Goal: Check status: Check status

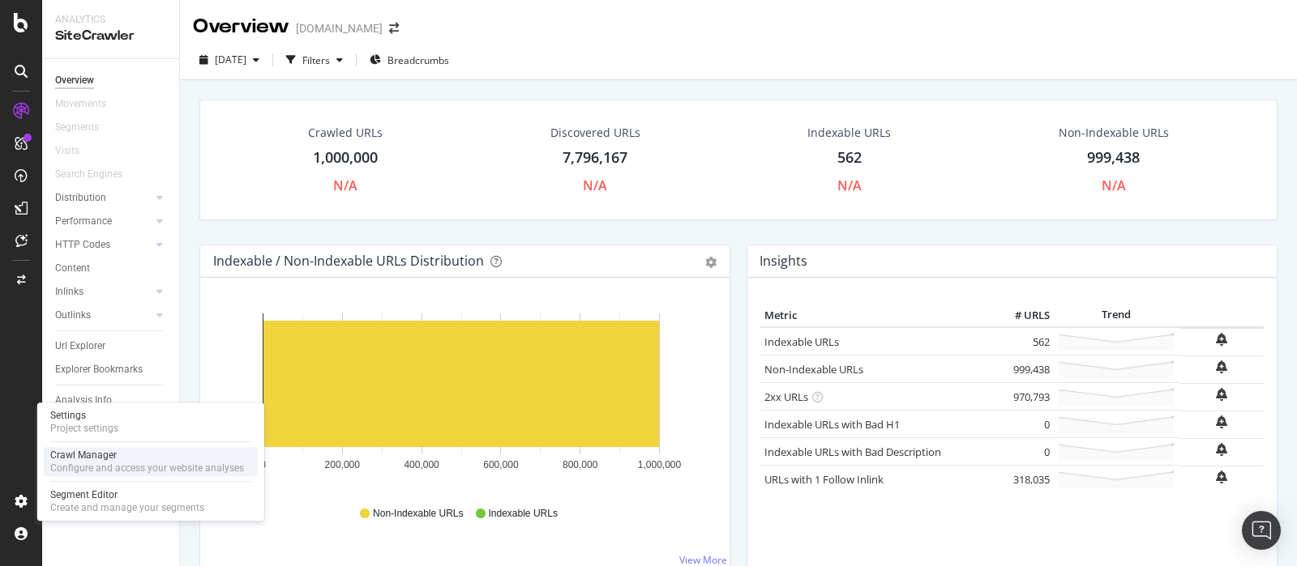
drag, startPoint x: 100, startPoint y: 466, endPoint x: 117, endPoint y: 466, distance: 16.2
click at [101, 466] on div "Configure and access your website analyses" at bounding box center [147, 468] width 194 height 13
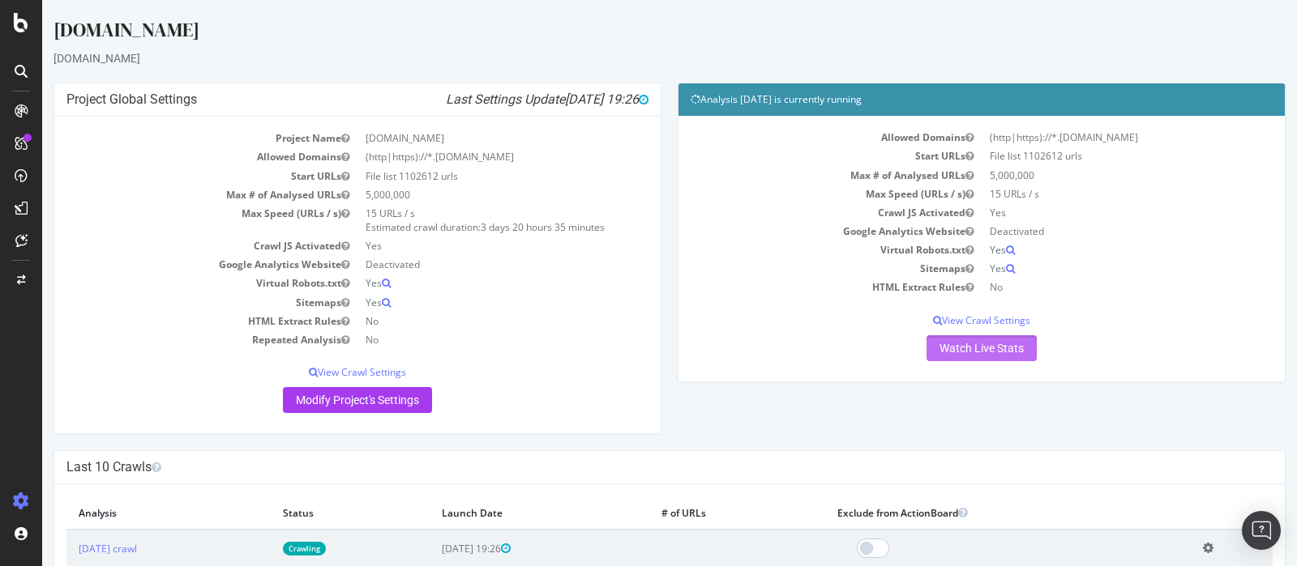
click at [957, 344] on link "Watch Live Stats" at bounding box center [981, 349] width 110 height 26
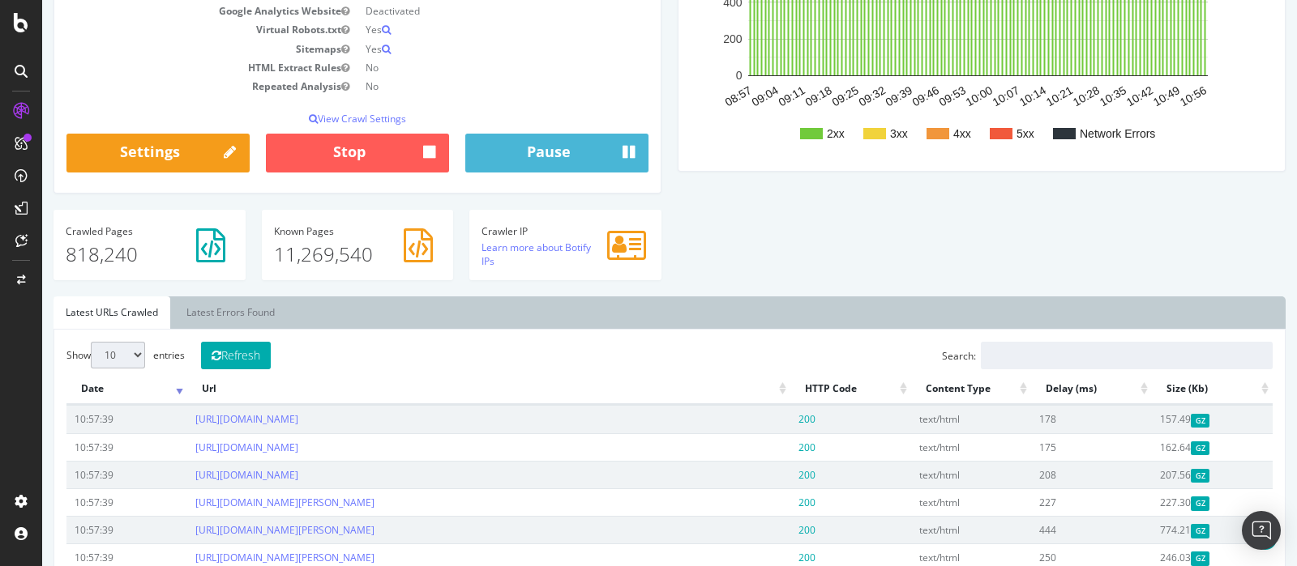
scroll to position [507, 0]
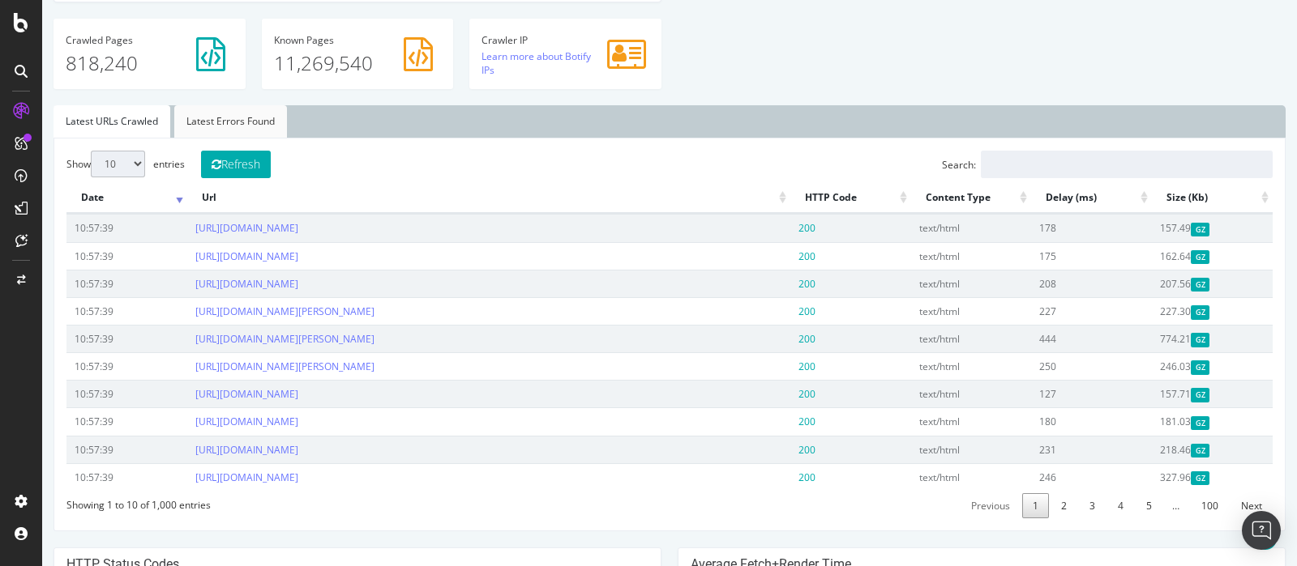
click at [243, 113] on link "Latest Errors Found" at bounding box center [230, 121] width 113 height 32
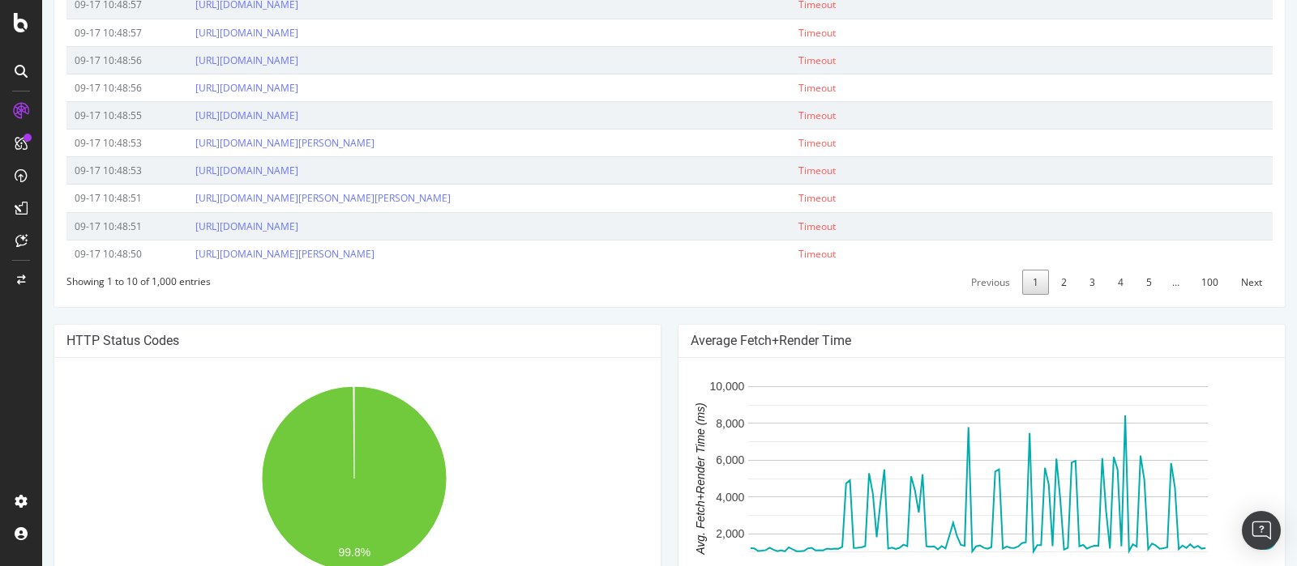
scroll to position [608, 0]
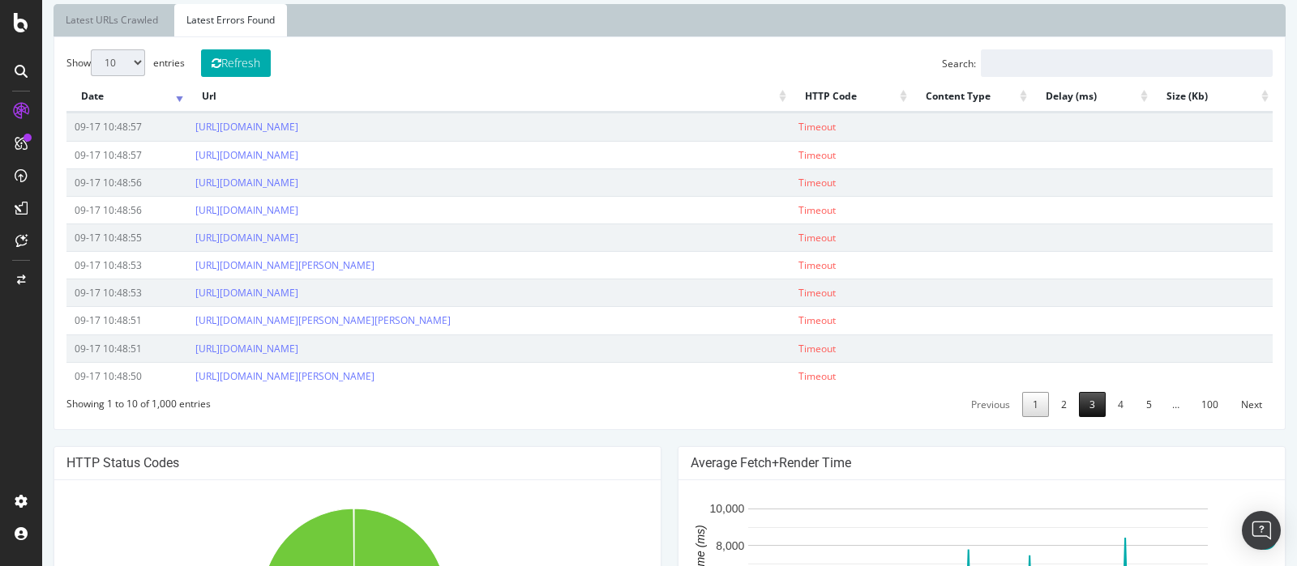
click at [1079, 401] on link "3" at bounding box center [1092, 404] width 27 height 25
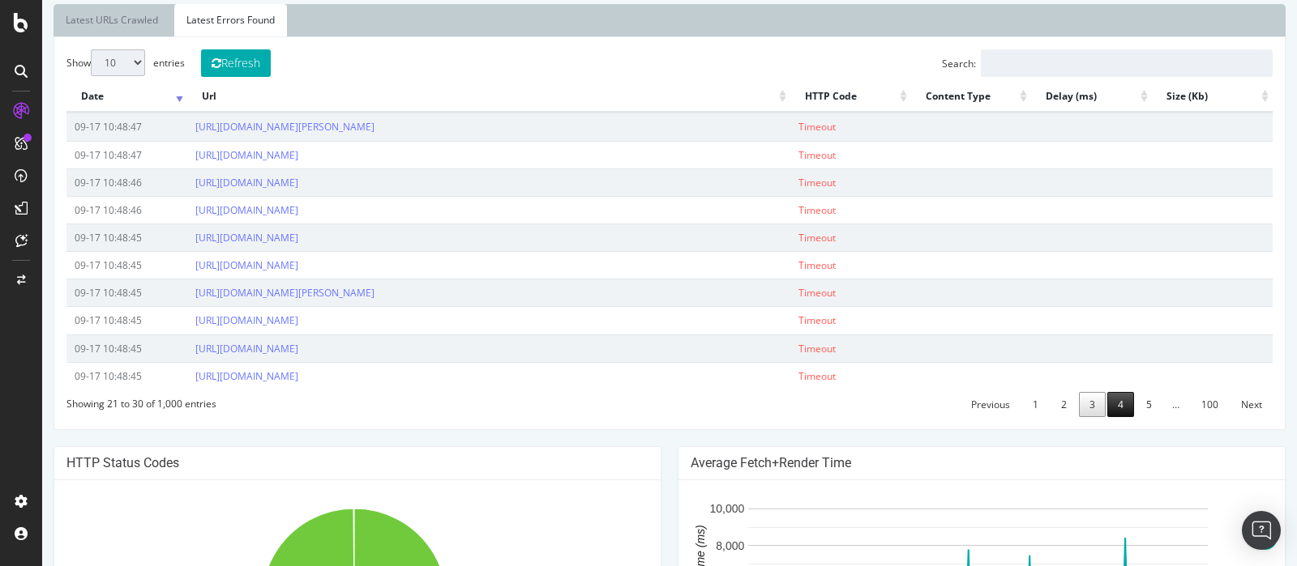
click at [1115, 402] on link "4" at bounding box center [1120, 404] width 27 height 25
click at [1162, 398] on span "…" at bounding box center [1175, 405] width 27 height 14
click at [1139, 399] on link "5" at bounding box center [1148, 404] width 27 height 25
click at [1190, 400] on link "100" at bounding box center [1209, 404] width 38 height 25
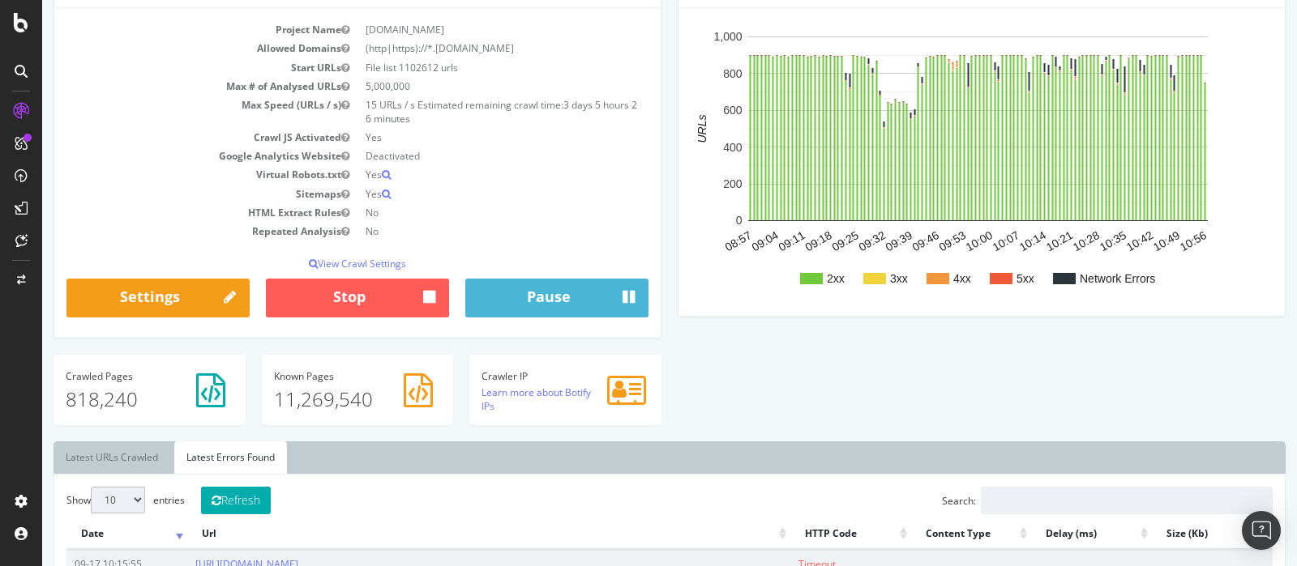
scroll to position [202, 0]
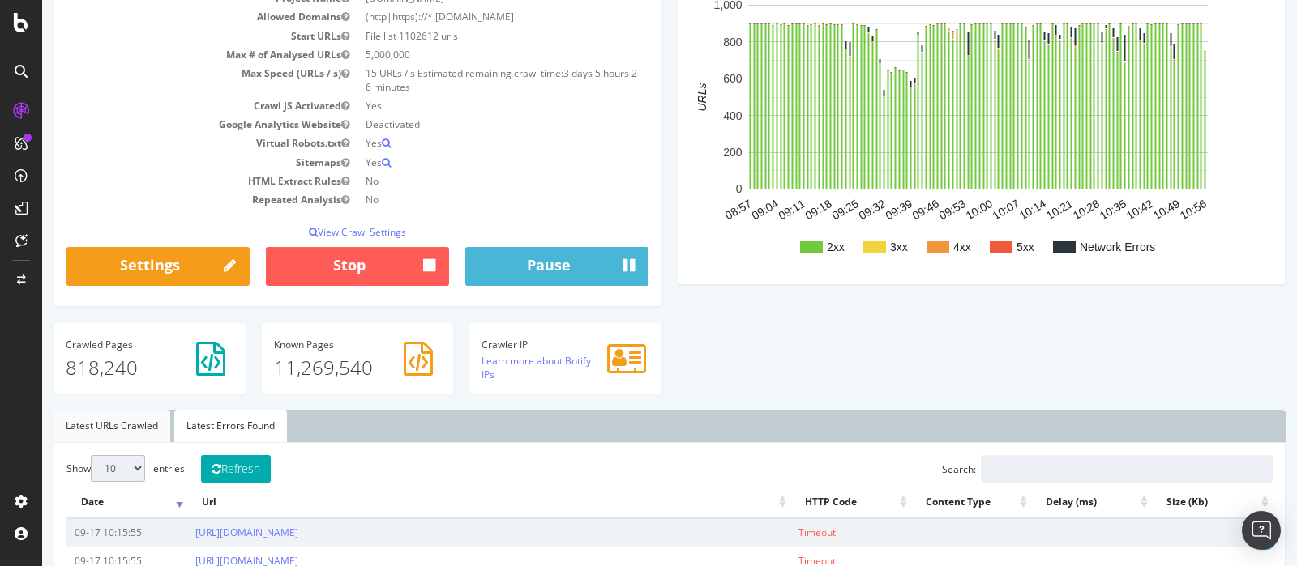
click at [125, 425] on link "Latest URLs Crawled" at bounding box center [111, 426] width 117 height 32
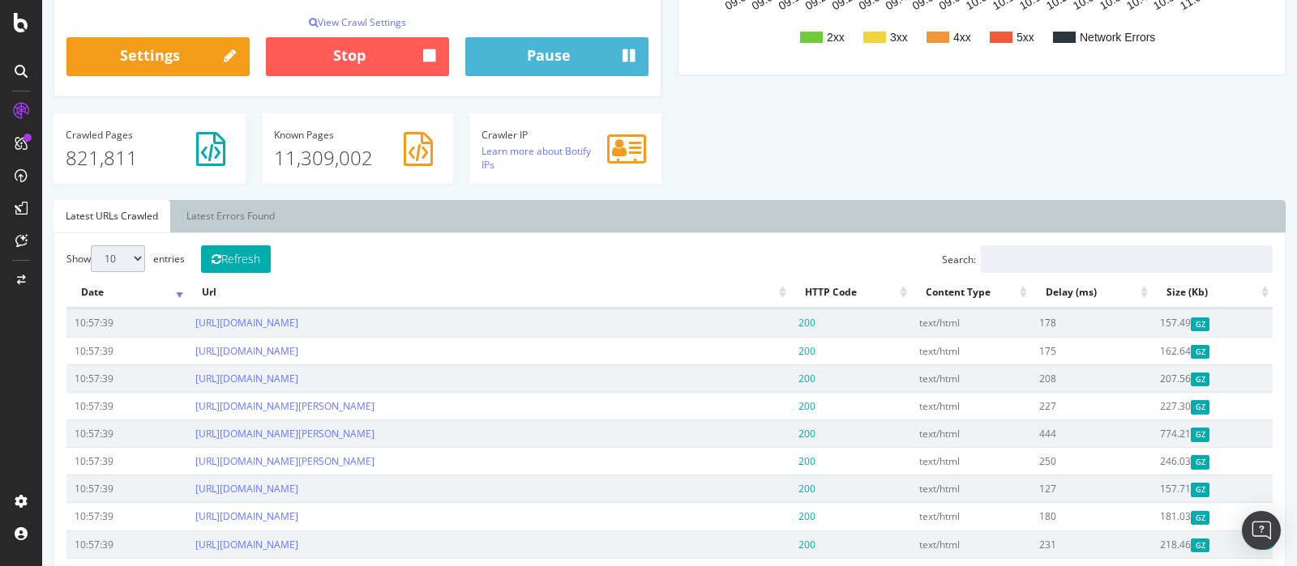
scroll to position [404, 0]
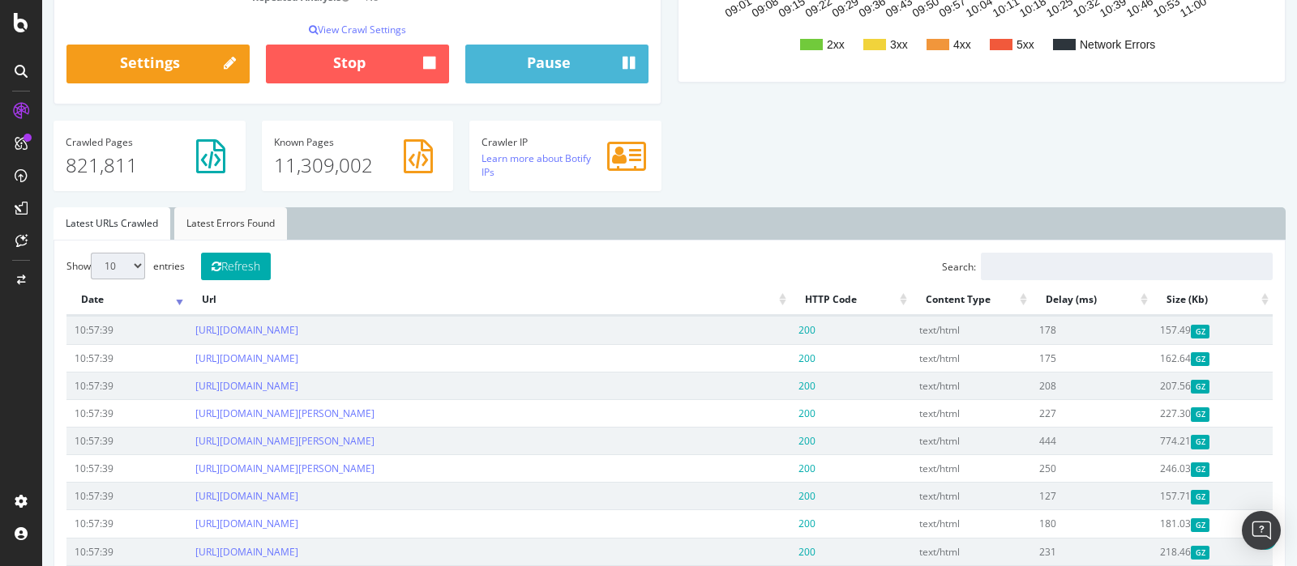
click at [262, 229] on link "Latest Errors Found" at bounding box center [230, 223] width 113 height 32
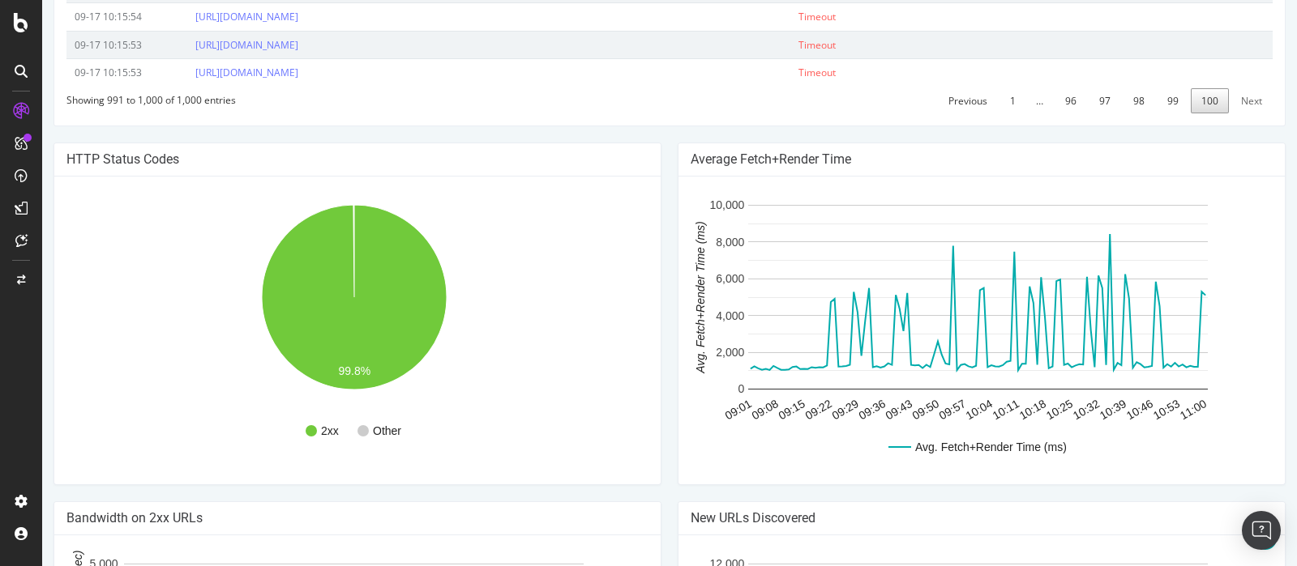
scroll to position [810, 0]
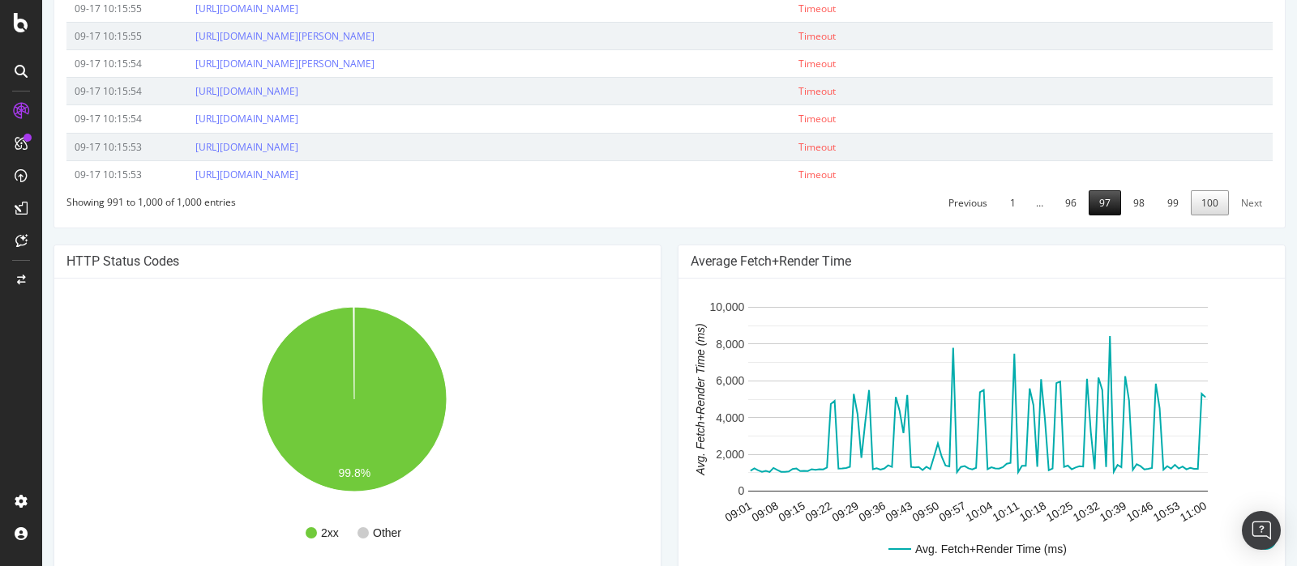
click at [1100, 196] on link "97" at bounding box center [1104, 202] width 32 height 25
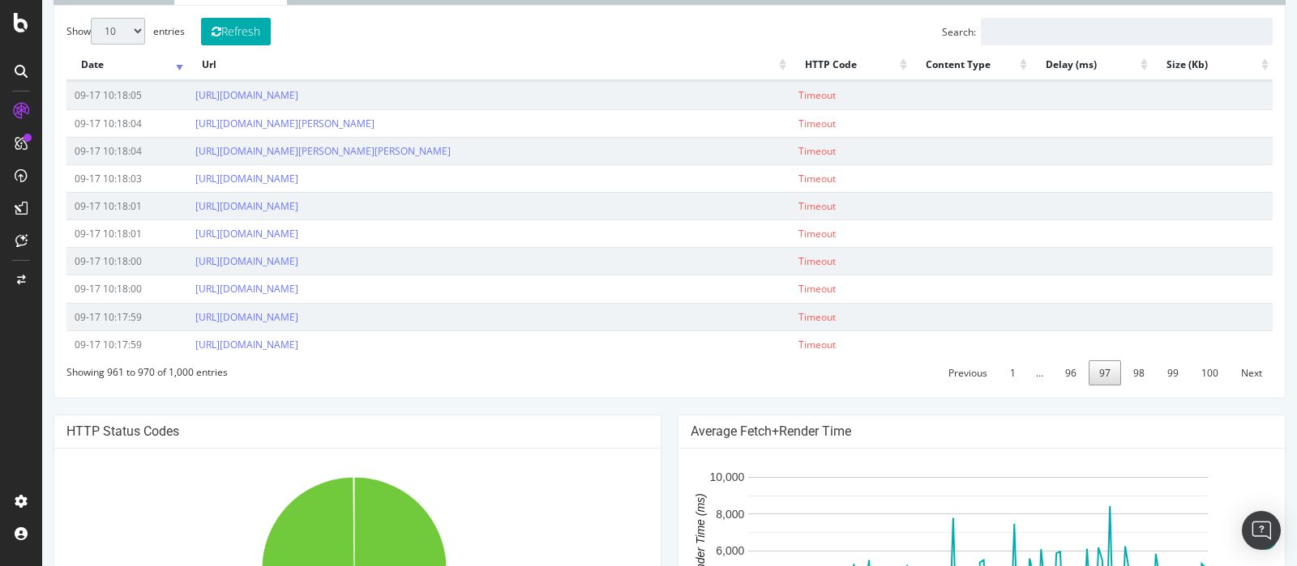
scroll to position [304, 0]
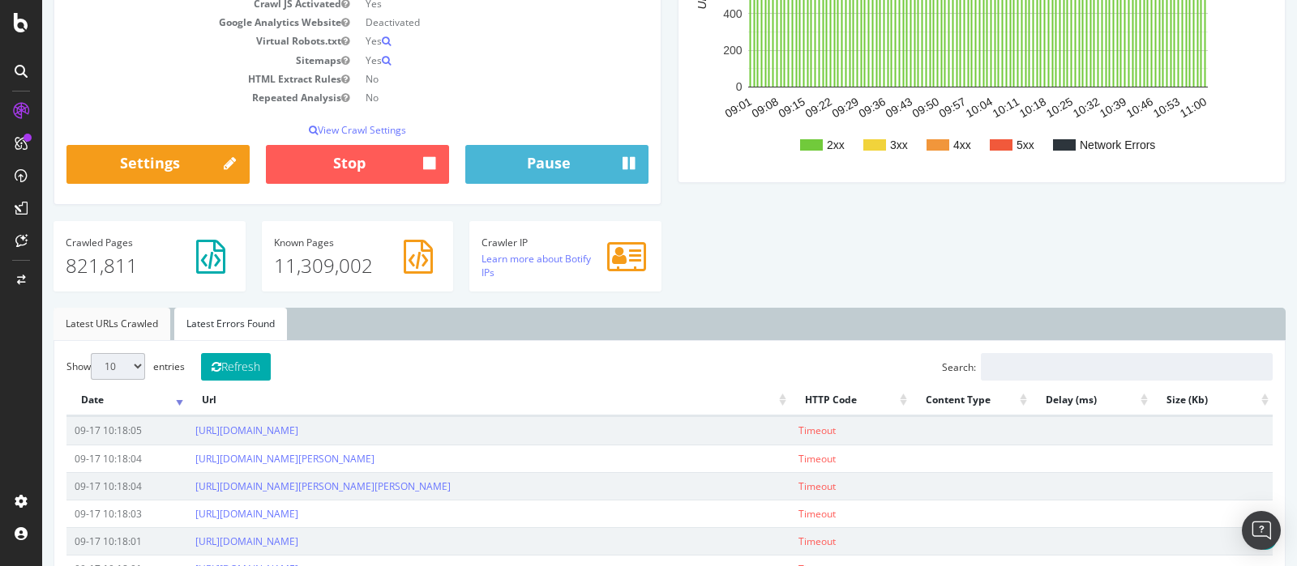
click at [139, 318] on link "Latest URLs Crawled" at bounding box center [111, 324] width 117 height 32
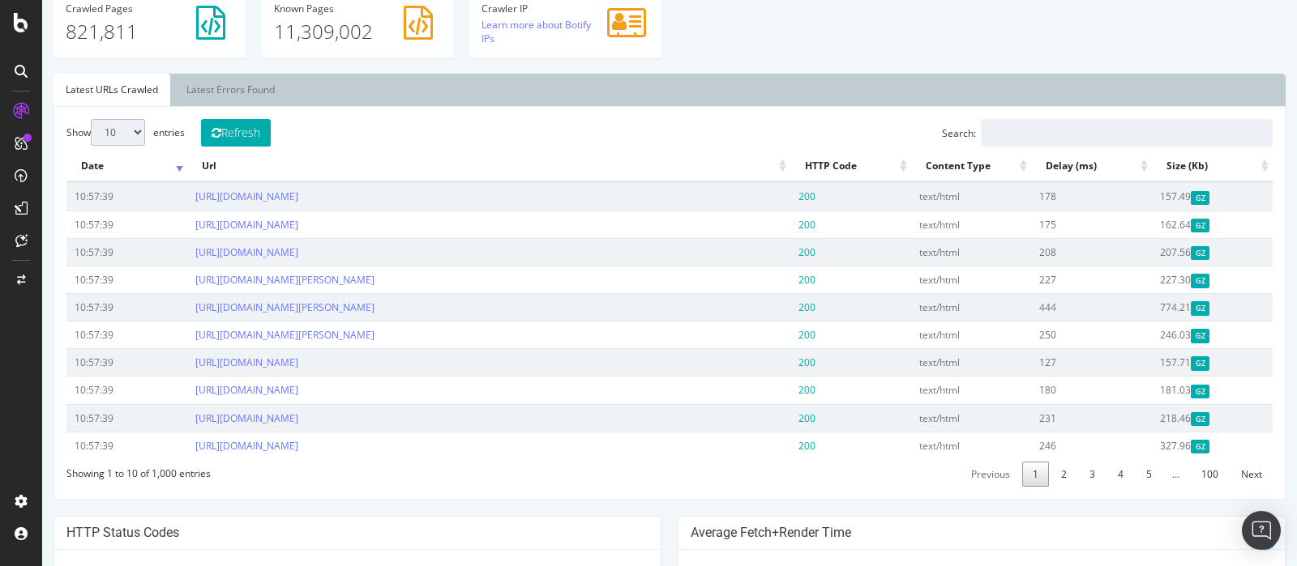
scroll to position [507, 0]
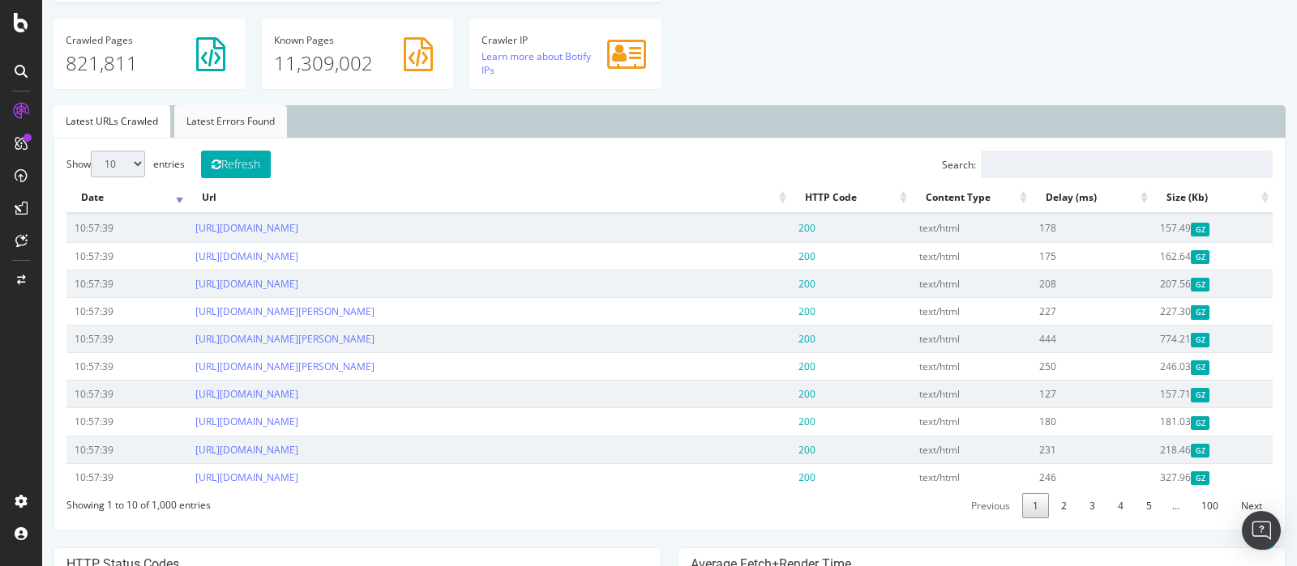
click at [247, 122] on link "Latest Errors Found" at bounding box center [230, 121] width 113 height 32
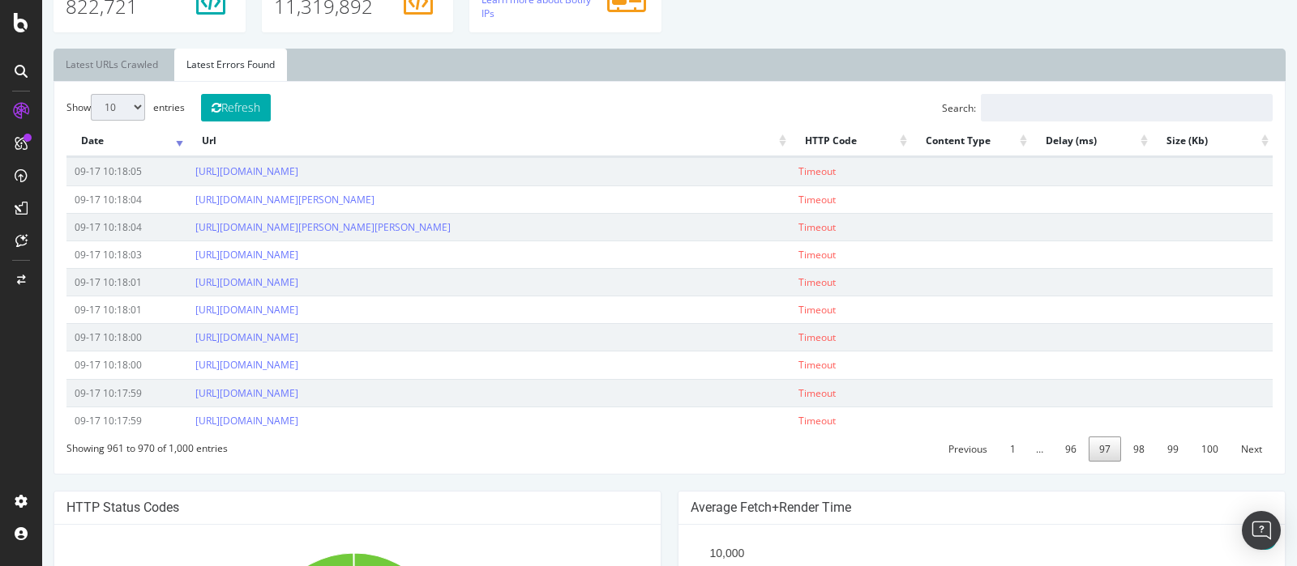
scroll to position [708, 0]
